Goal: Check status

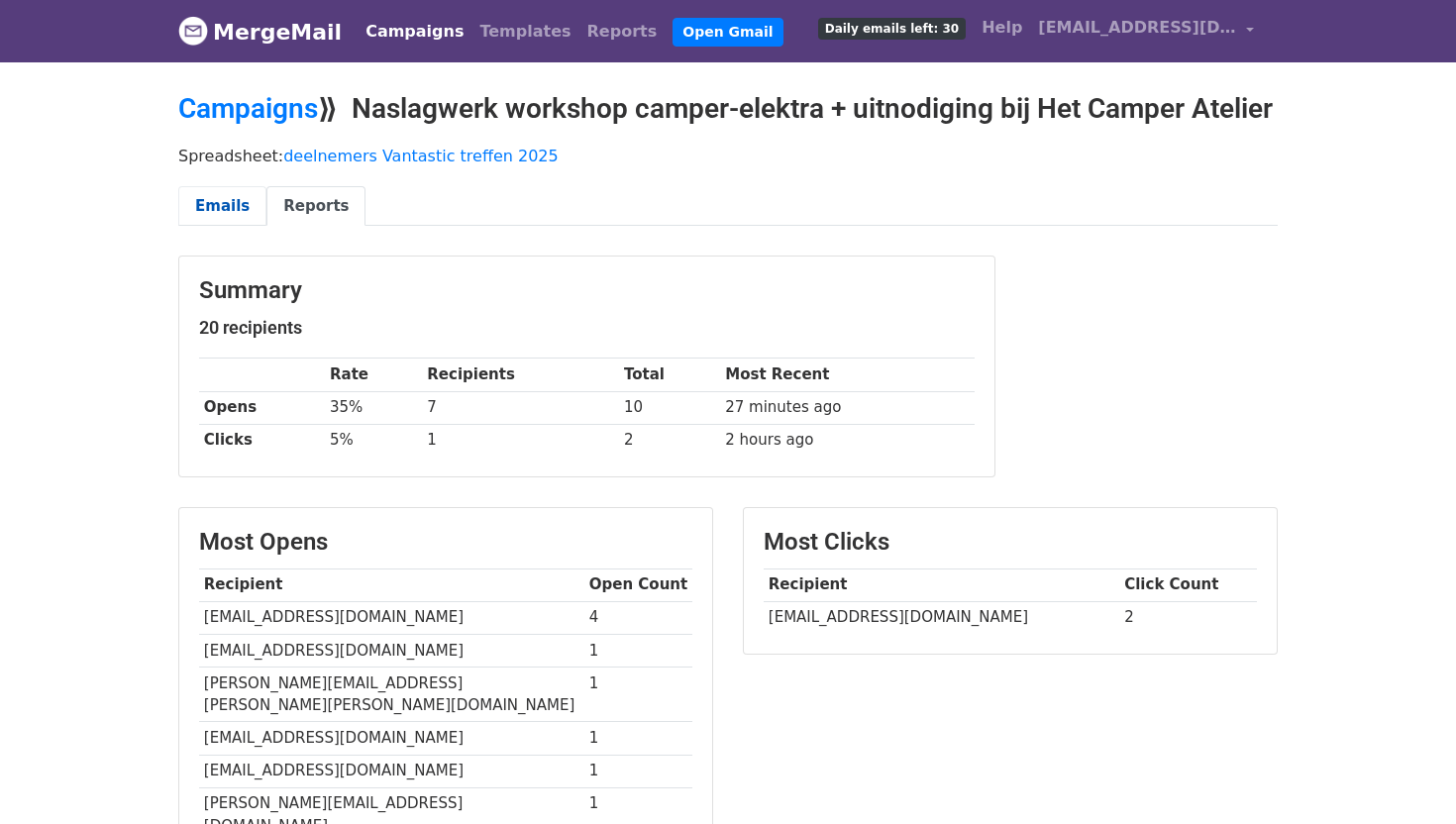
click at [216, 227] on link "Emails" at bounding box center [222, 206] width 89 height 41
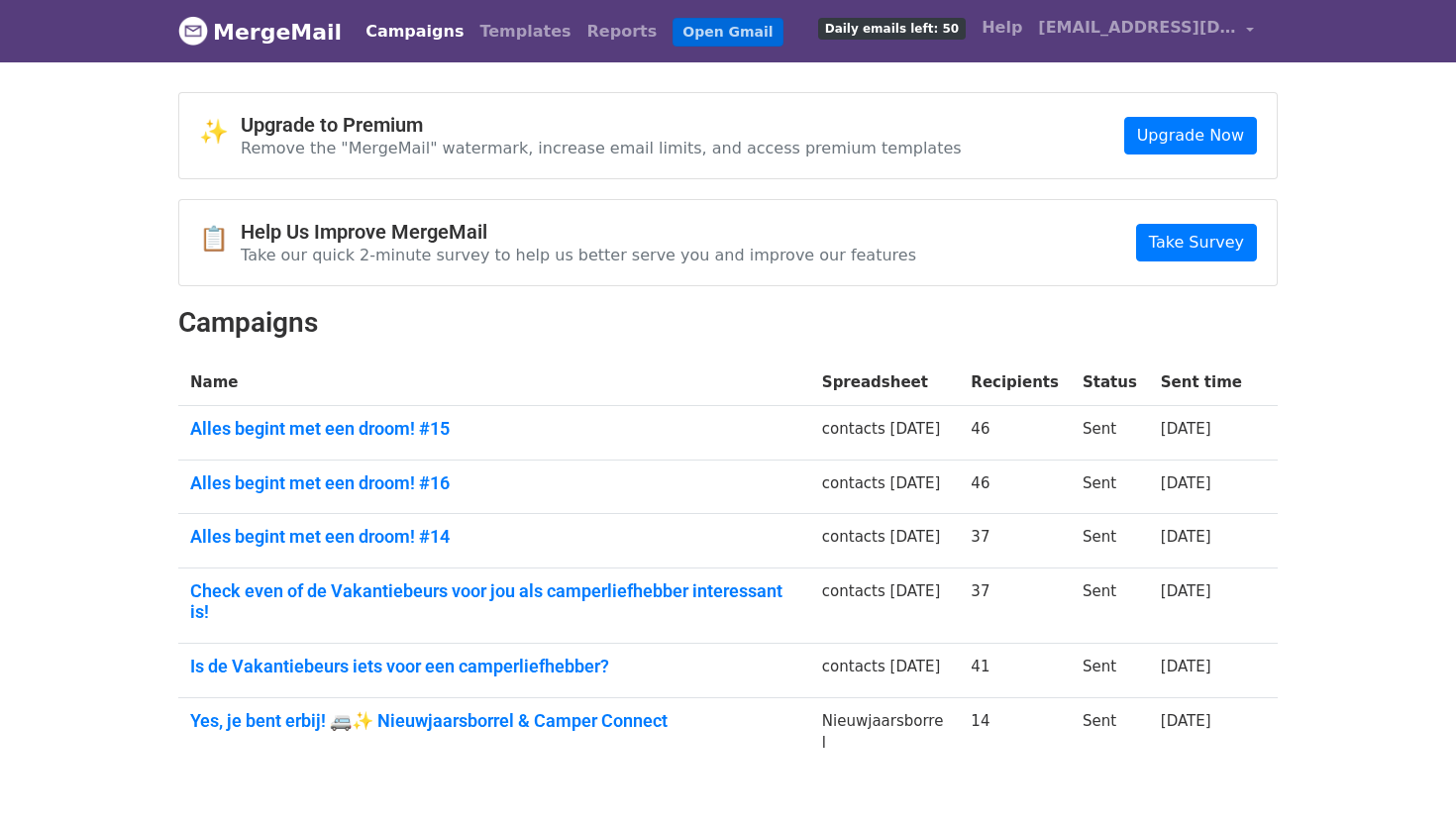
click at [672, 36] on link "Open Gmail" at bounding box center [727, 32] width 110 height 29
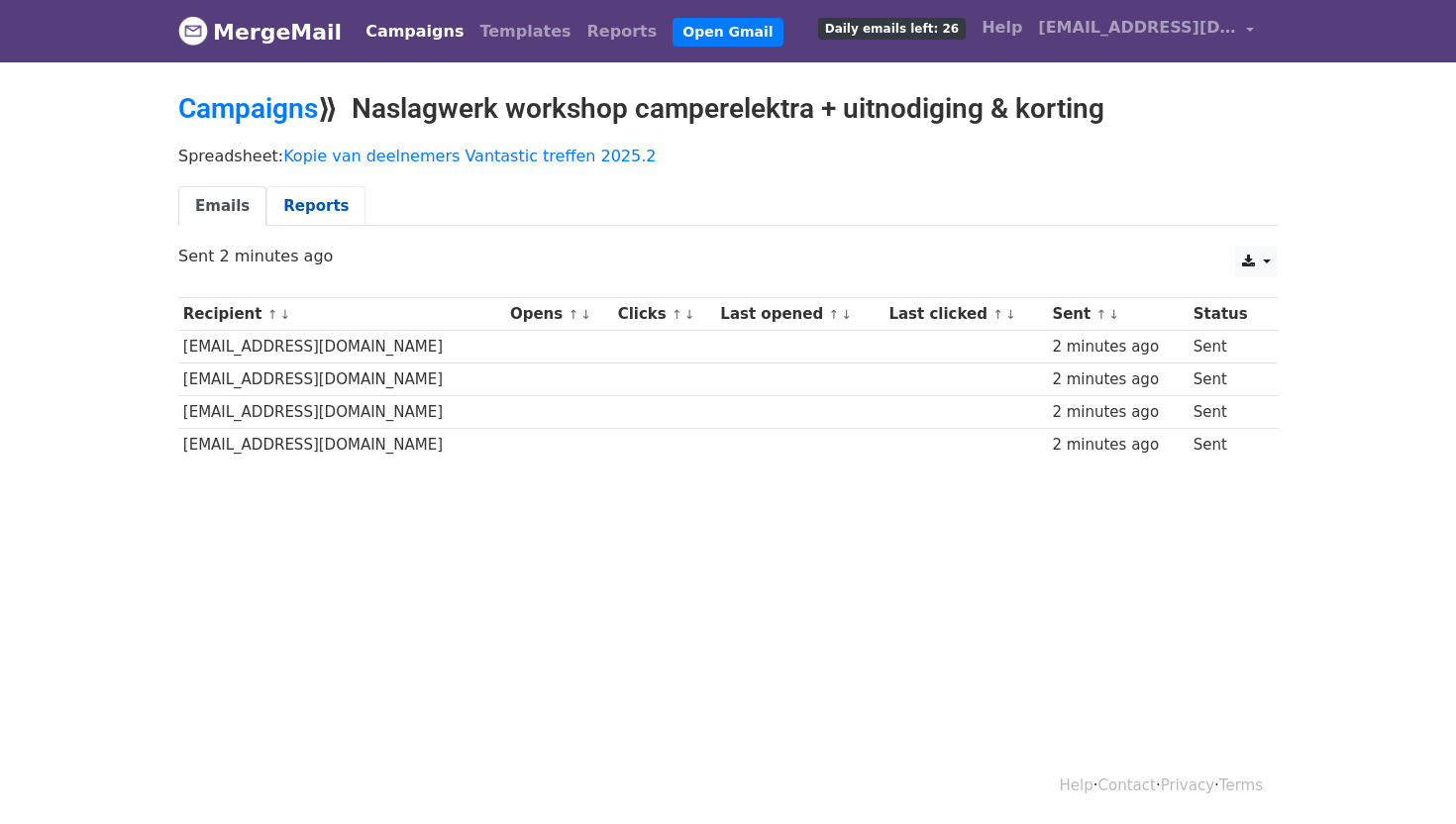
click at [306, 210] on link "Reports" at bounding box center [316, 206] width 99 height 41
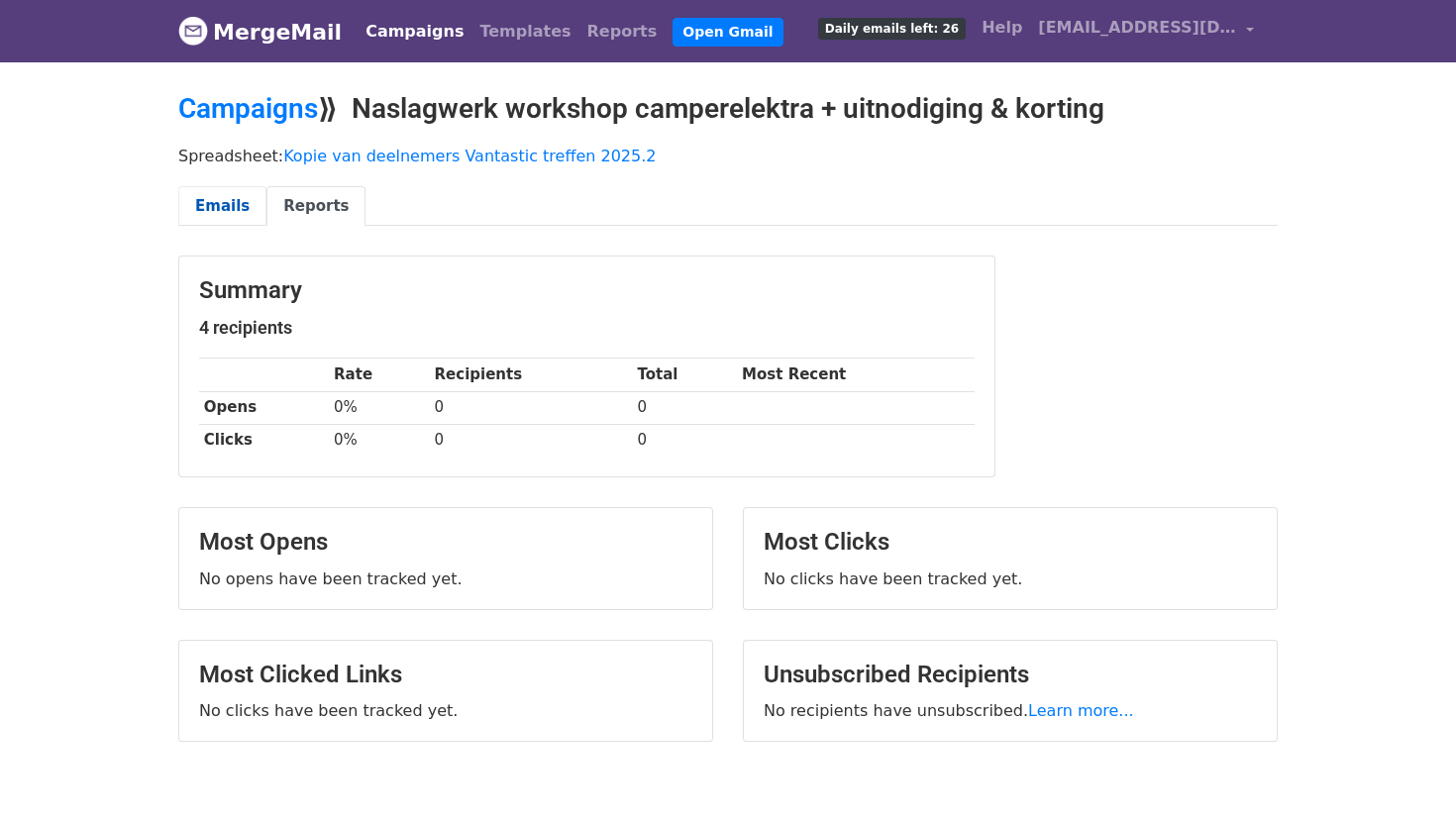
click at [237, 203] on link "Emails" at bounding box center [222, 206] width 89 height 41
